Goal: Go to known website: Go to known website

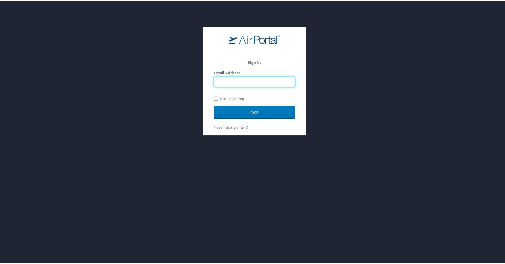
type input "bre.donchez@i-labs.tech"
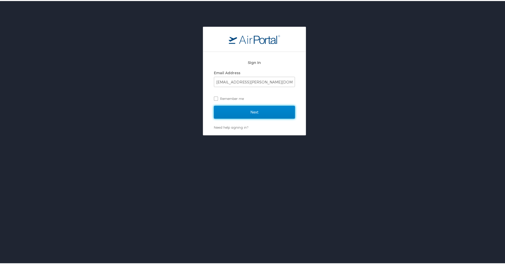
click at [274, 112] on input "Next" at bounding box center [254, 111] width 81 height 13
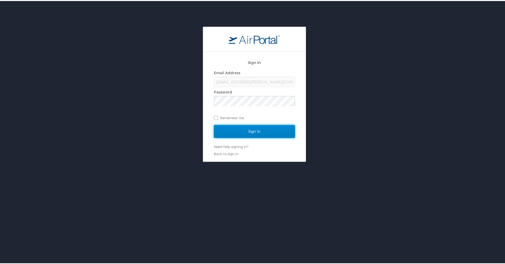
click at [259, 129] on input "Sign In" at bounding box center [254, 130] width 81 height 13
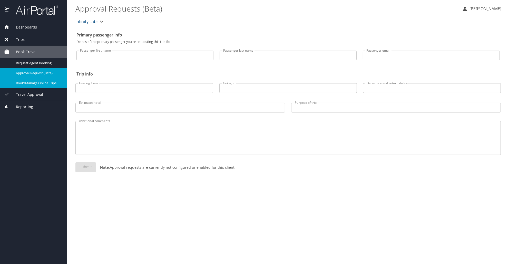
click at [36, 85] on span "Book/Manage Online Trips" at bounding box center [38, 83] width 45 height 5
